Goal: Information Seeking & Learning: Learn about a topic

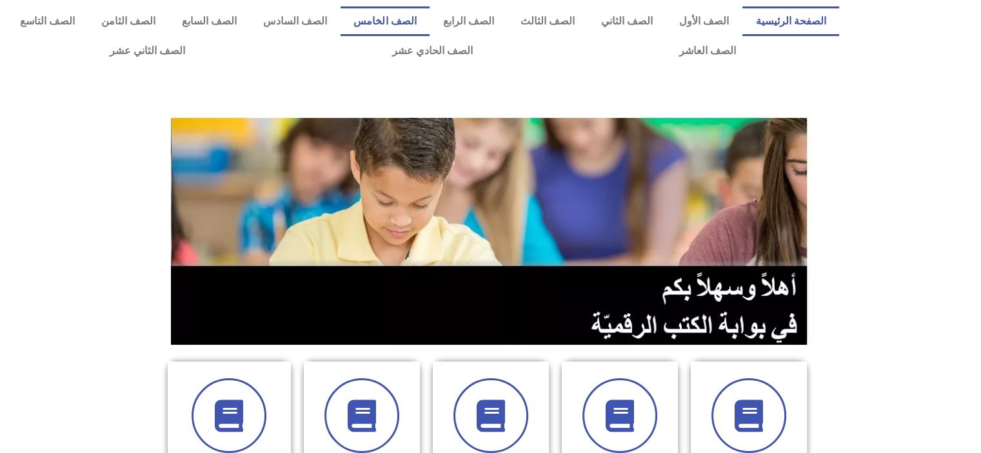
click at [426, 21] on link "الصف الخامس" at bounding box center [384, 21] width 89 height 30
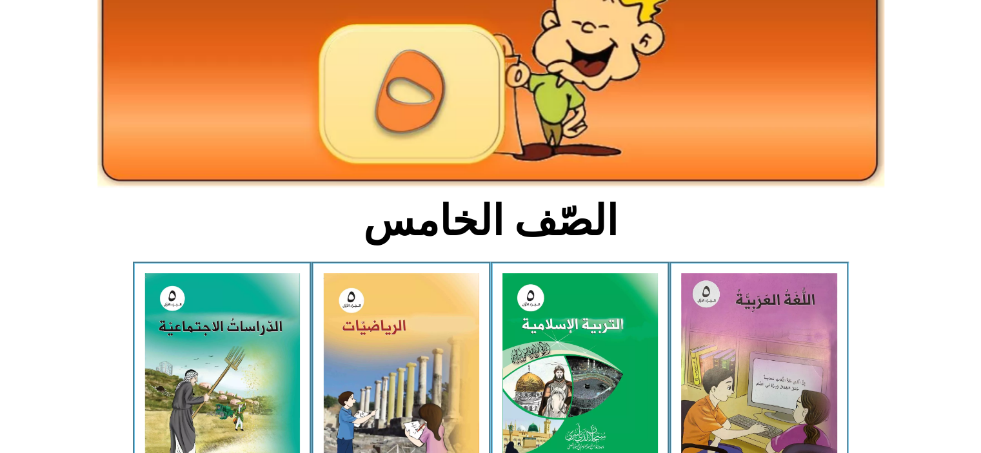
scroll to position [165, 0]
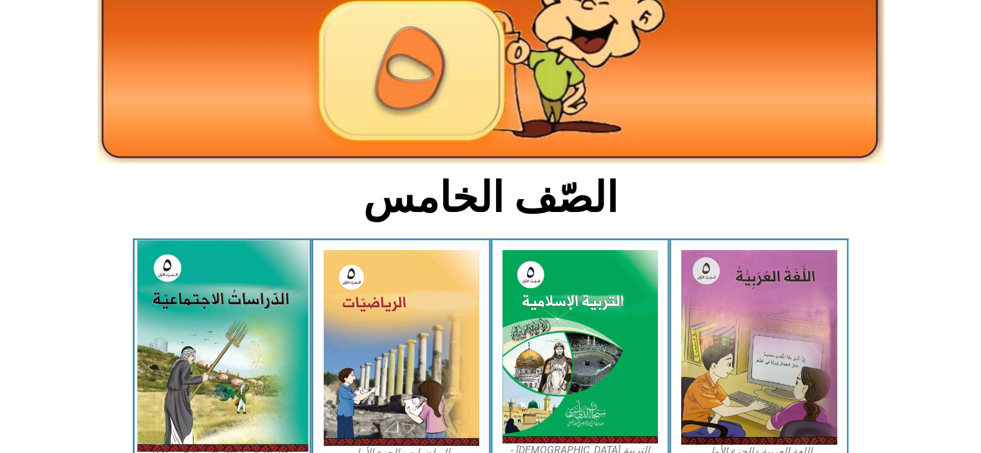
click at [213, 362] on img at bounding box center [222, 347] width 172 height 212
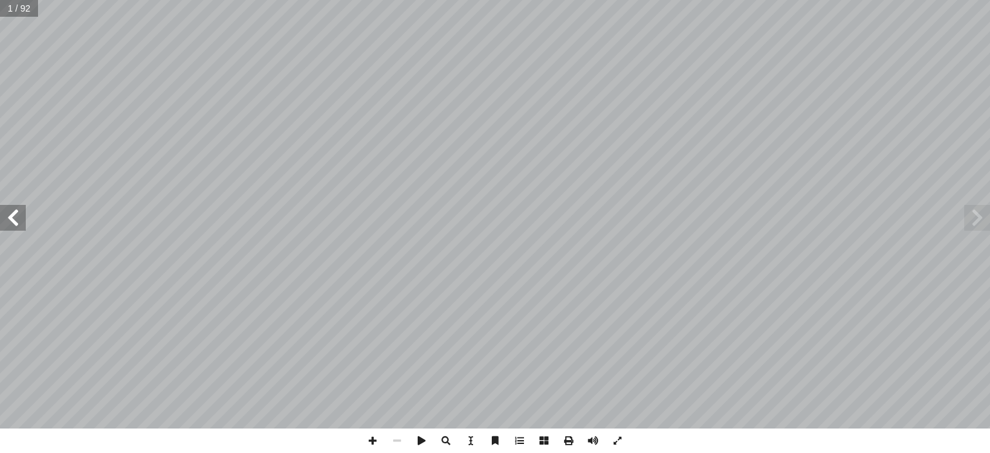
click at [976, 217] on span at bounding box center [978, 218] width 26 height 26
click at [14, 222] on span at bounding box center [13, 218] width 26 height 26
click at [10, 217] on span at bounding box center [13, 218] width 26 height 26
click at [1, 219] on span at bounding box center [13, 218] width 26 height 26
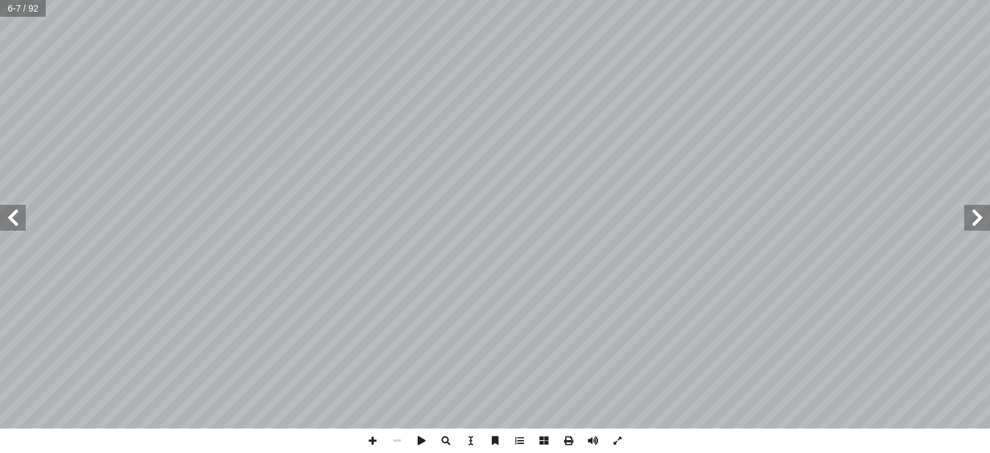
click at [1, 221] on span at bounding box center [13, 218] width 26 height 26
click at [6, 219] on span at bounding box center [13, 218] width 26 height 26
click at [12, 219] on span at bounding box center [13, 218] width 26 height 26
click at [14, 221] on span at bounding box center [13, 218] width 26 height 26
click at [12, 223] on span at bounding box center [13, 218] width 26 height 26
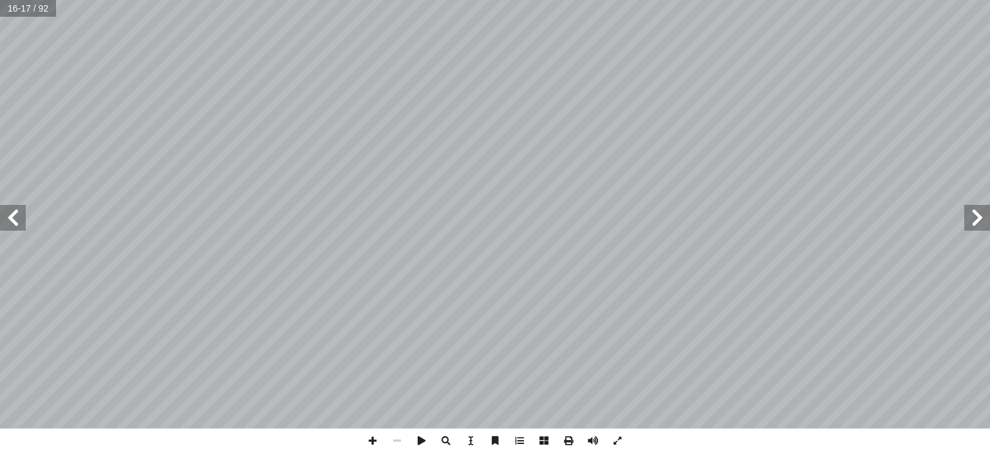
click at [15, 221] on span at bounding box center [13, 218] width 26 height 26
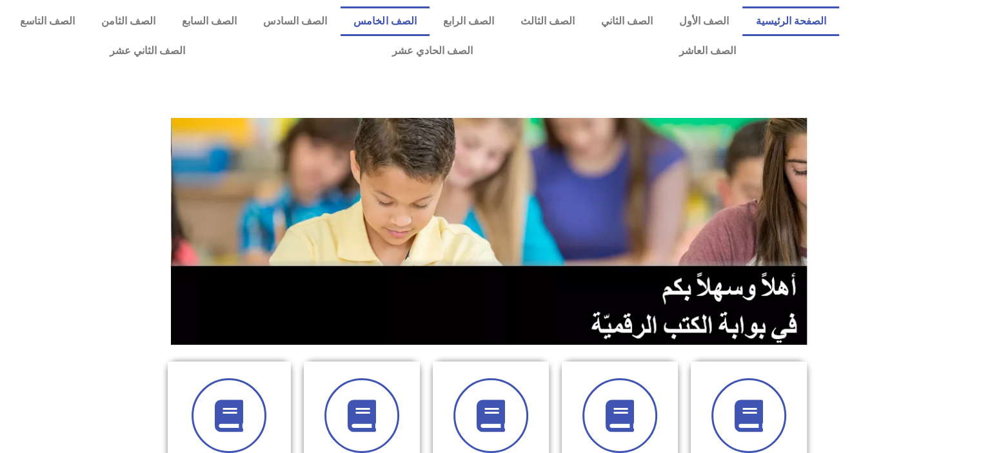
click at [419, 26] on link "الصف الخامس" at bounding box center [384, 21] width 89 height 30
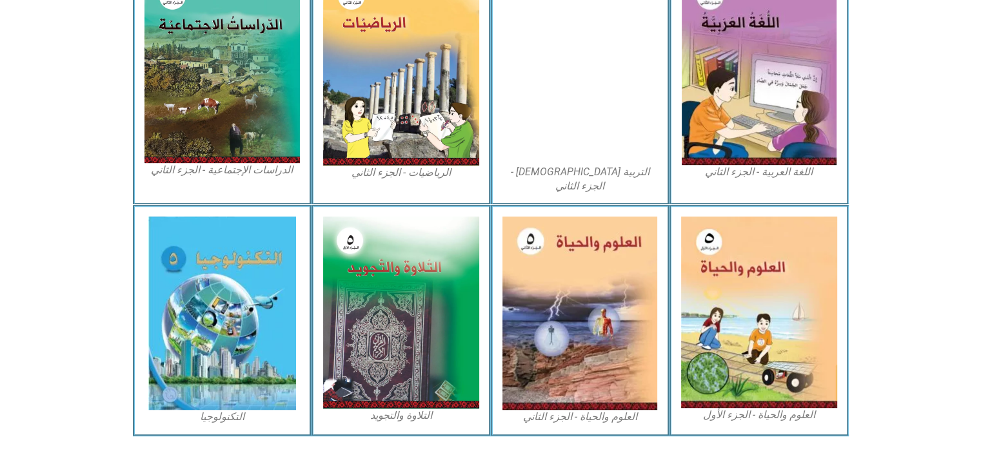
scroll to position [701, 0]
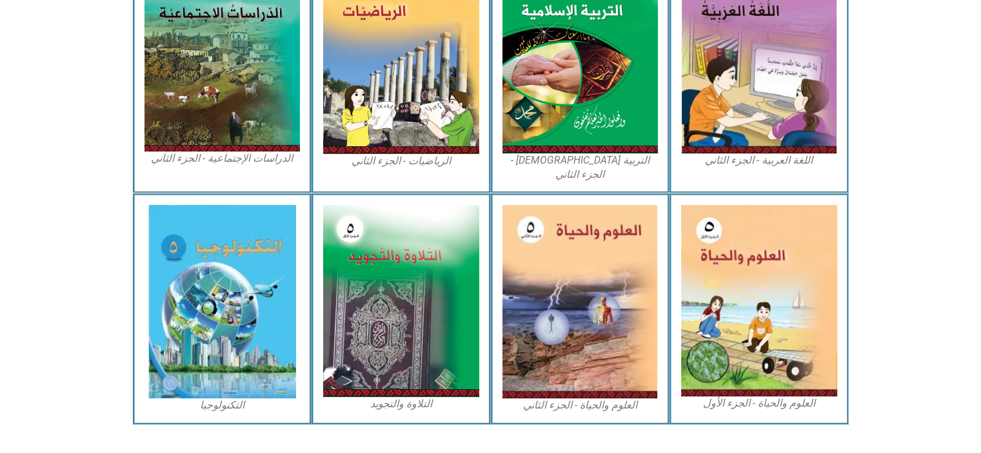
click at [729, 305] on img at bounding box center [759, 301] width 156 height 192
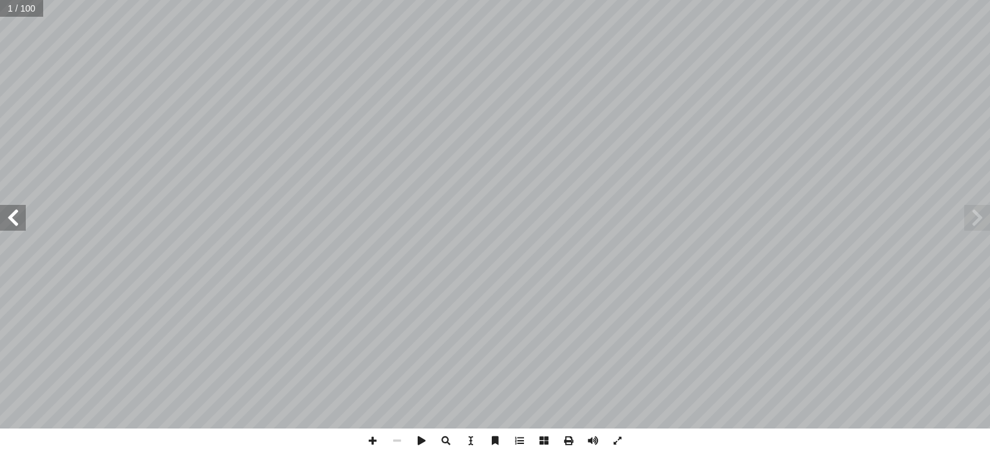
click at [10, 221] on span at bounding box center [13, 218] width 26 height 26
click at [12, 215] on span at bounding box center [13, 218] width 26 height 26
click at [10, 215] on span at bounding box center [13, 218] width 26 height 26
click at [10, 213] on span at bounding box center [13, 218] width 26 height 26
click at [10, 215] on span at bounding box center [13, 218] width 26 height 26
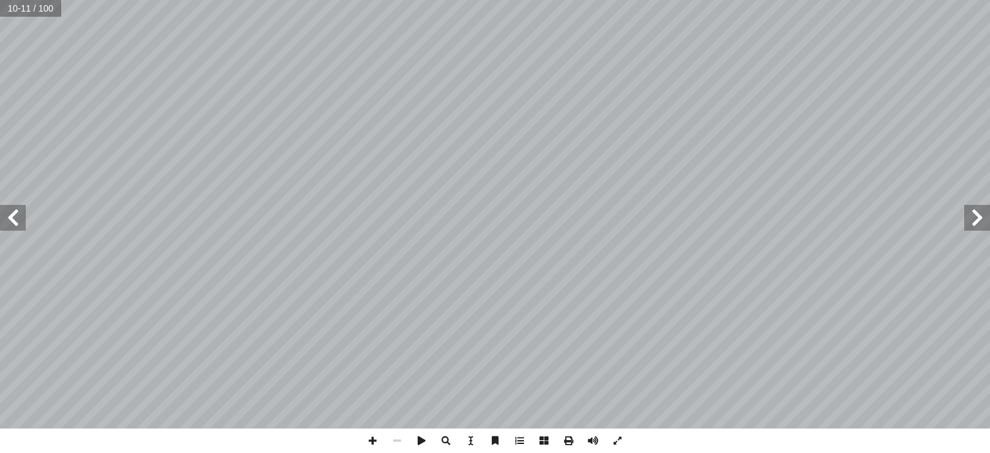
click at [23, 222] on span at bounding box center [13, 218] width 26 height 26
click at [23, 221] on span at bounding box center [13, 218] width 26 height 26
click at [25, 220] on span at bounding box center [13, 218] width 26 height 26
click at [17, 226] on span at bounding box center [13, 218] width 26 height 26
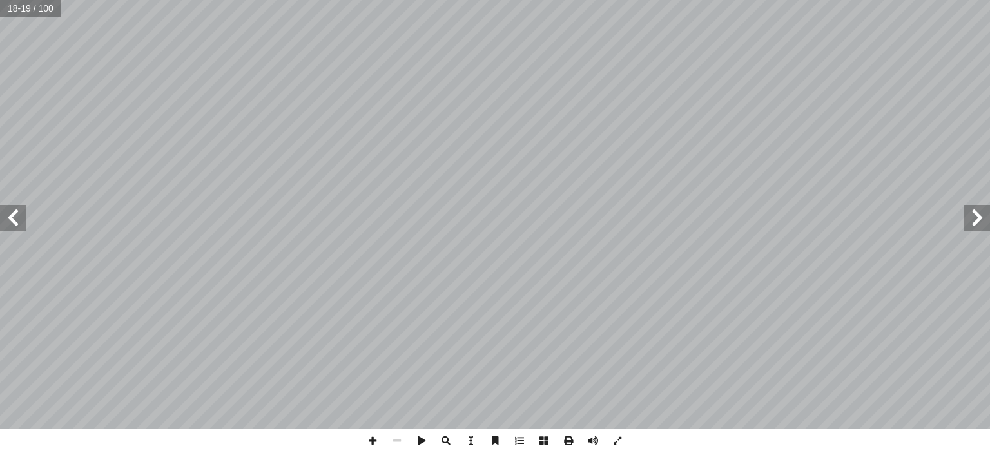
click at [8, 217] on span at bounding box center [13, 218] width 26 height 26
click at [13, 215] on span at bounding box center [13, 218] width 26 height 26
click at [17, 219] on span at bounding box center [13, 218] width 26 height 26
click at [17, 217] on span at bounding box center [13, 218] width 26 height 26
